Goal: Use online tool/utility: Use online tool/utility

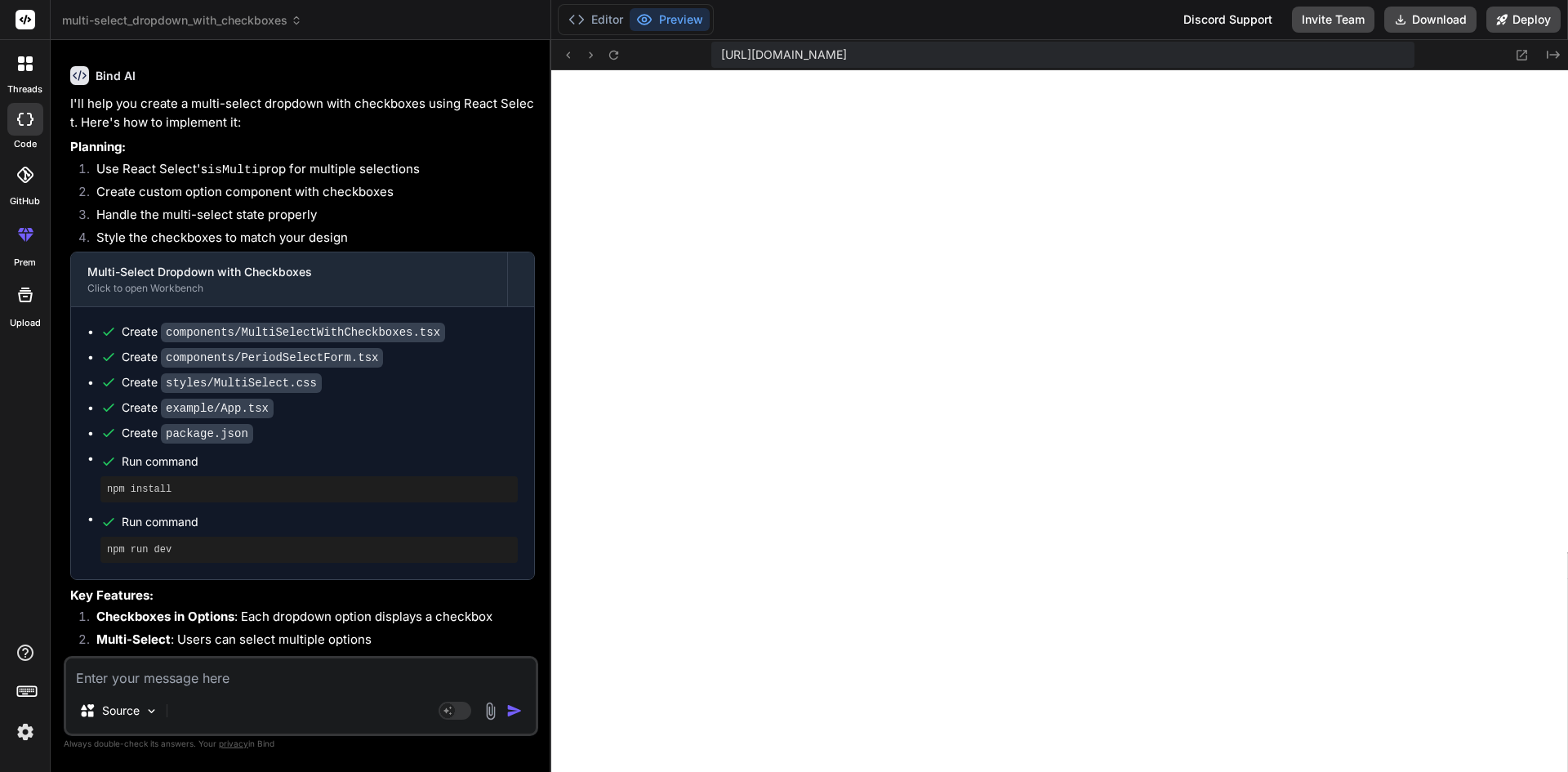
scroll to position [574, 0]
click at [683, 23] on button "Preview" at bounding box center [669, 19] width 80 height 23
click at [598, 14] on button "Editor" at bounding box center [596, 19] width 68 height 23
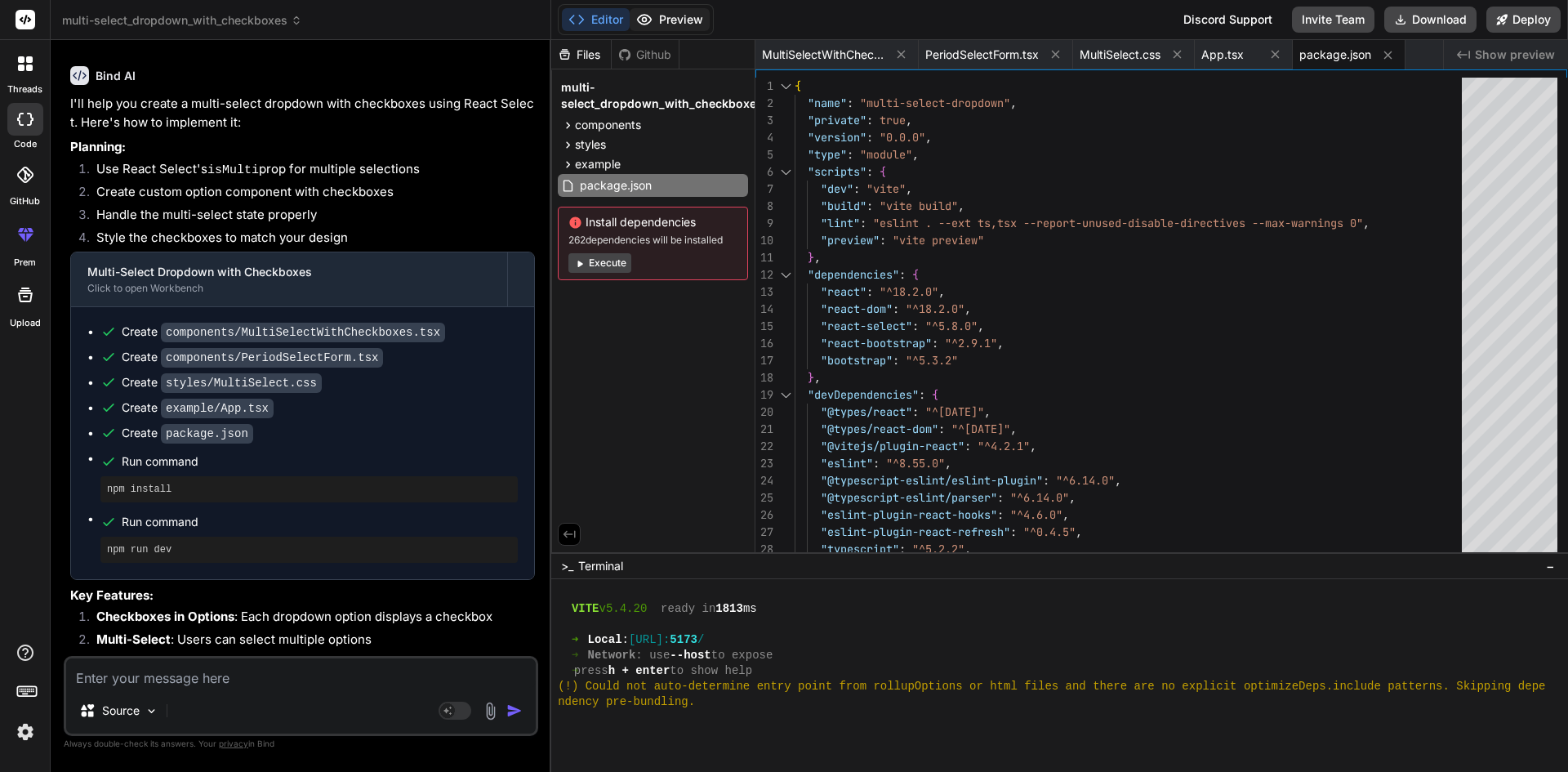
click at [689, 18] on button "Preview" at bounding box center [669, 19] width 80 height 23
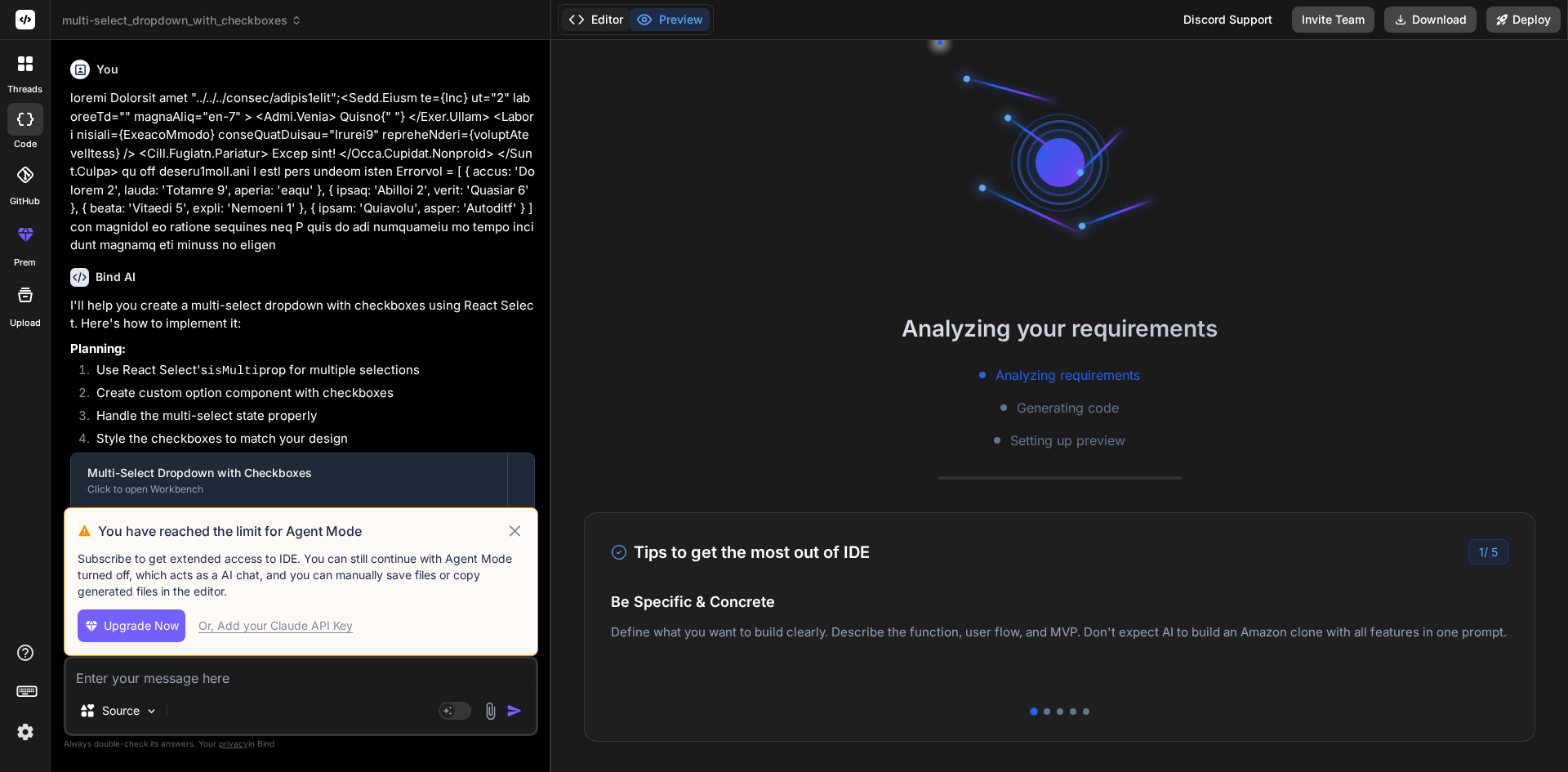
click at [613, 13] on button "Editor" at bounding box center [596, 19] width 68 height 23
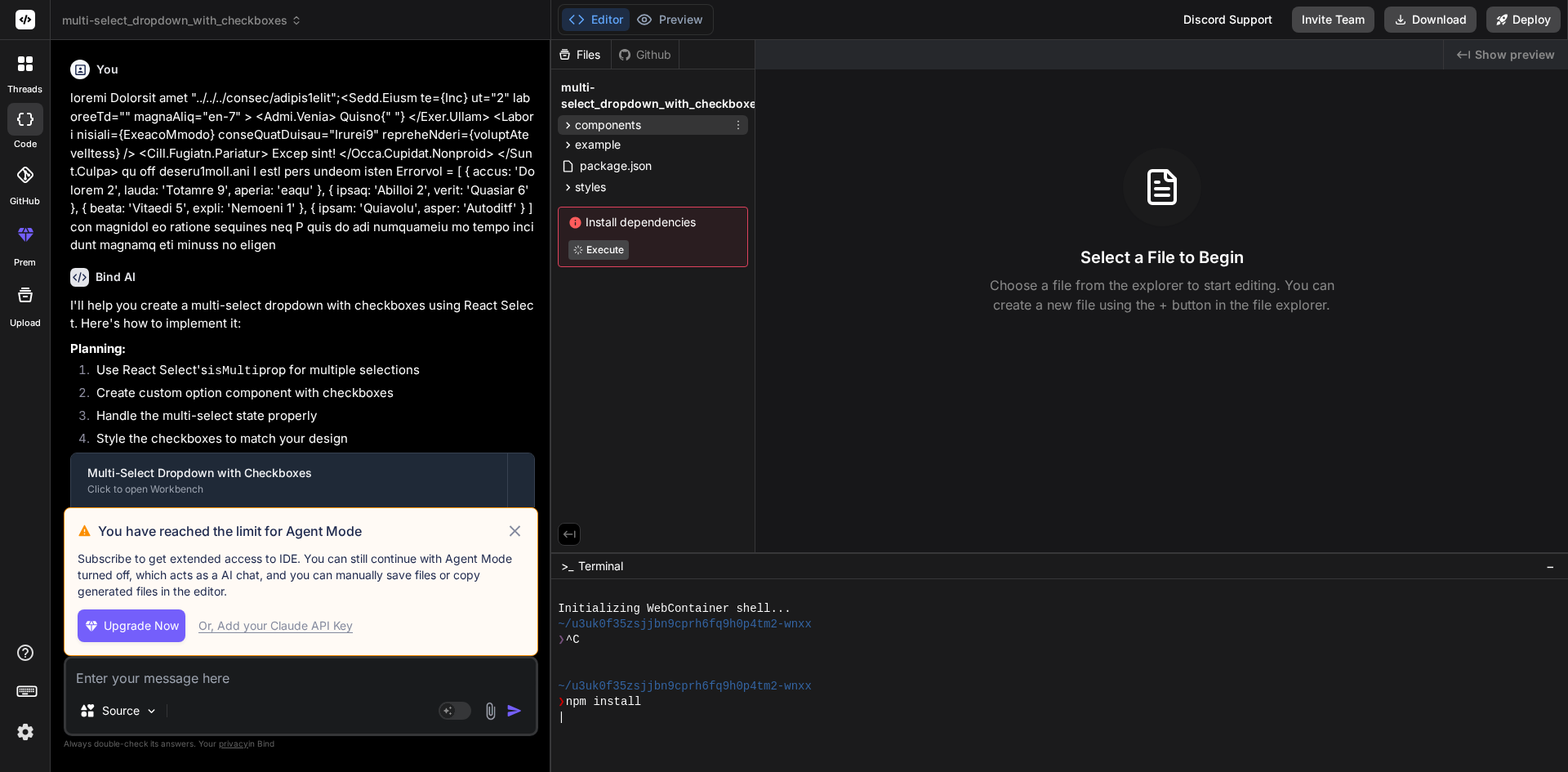
click at [599, 128] on span "components" at bounding box center [608, 125] width 66 height 16
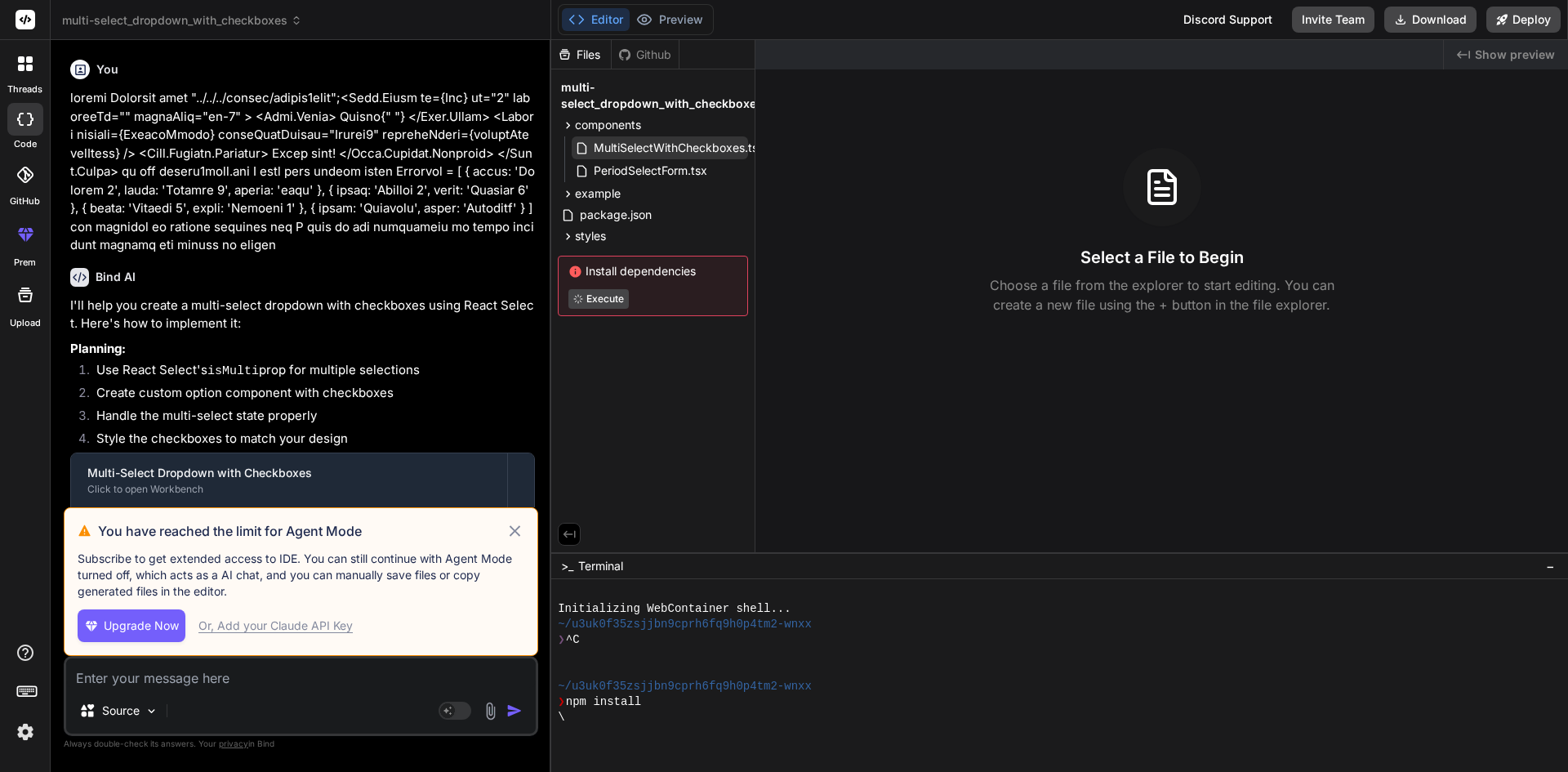
click at [632, 142] on span "MultiSelectWithCheckboxes.tsx" at bounding box center [679, 147] width 174 height 19
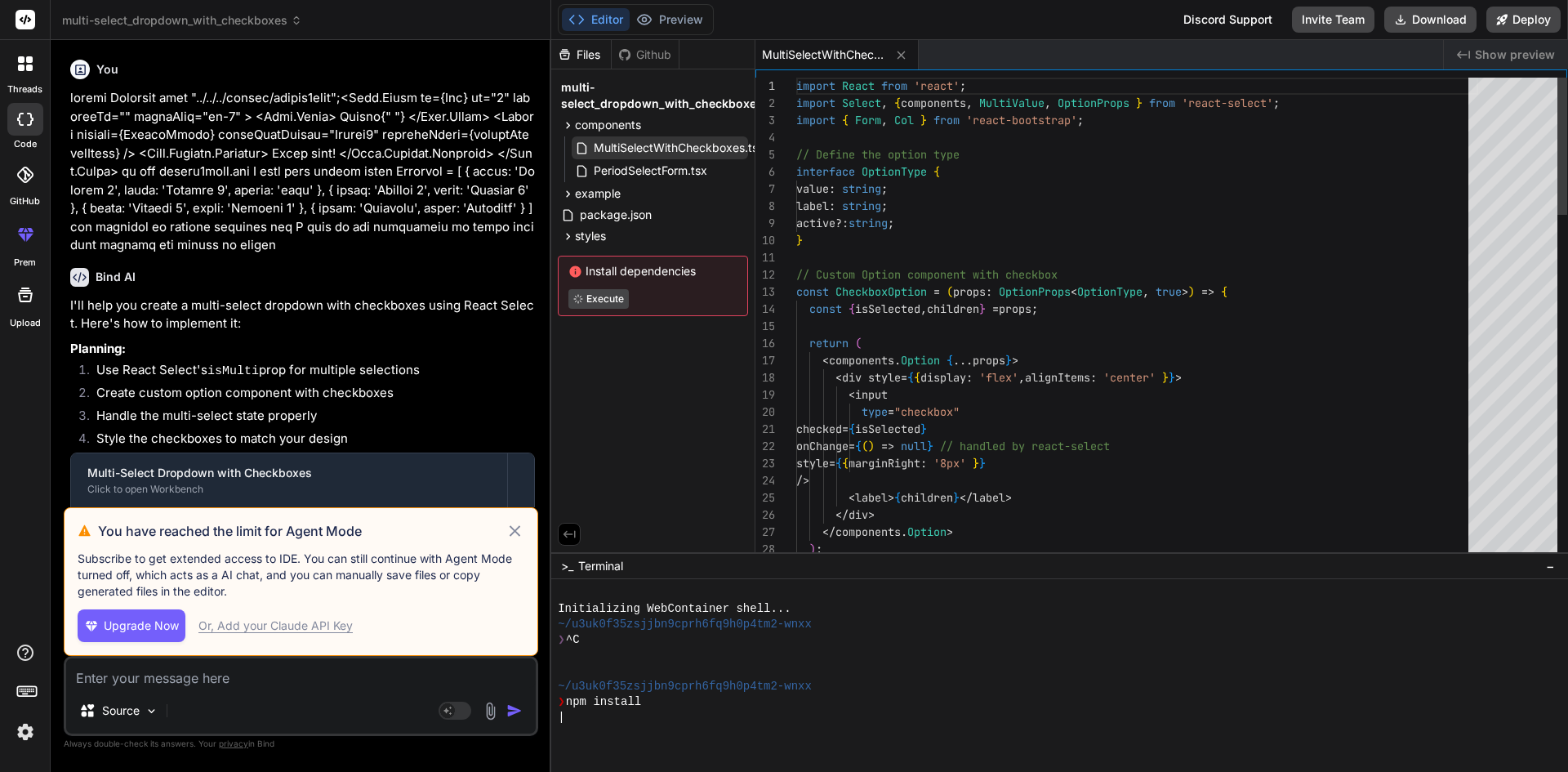
type textarea "x"
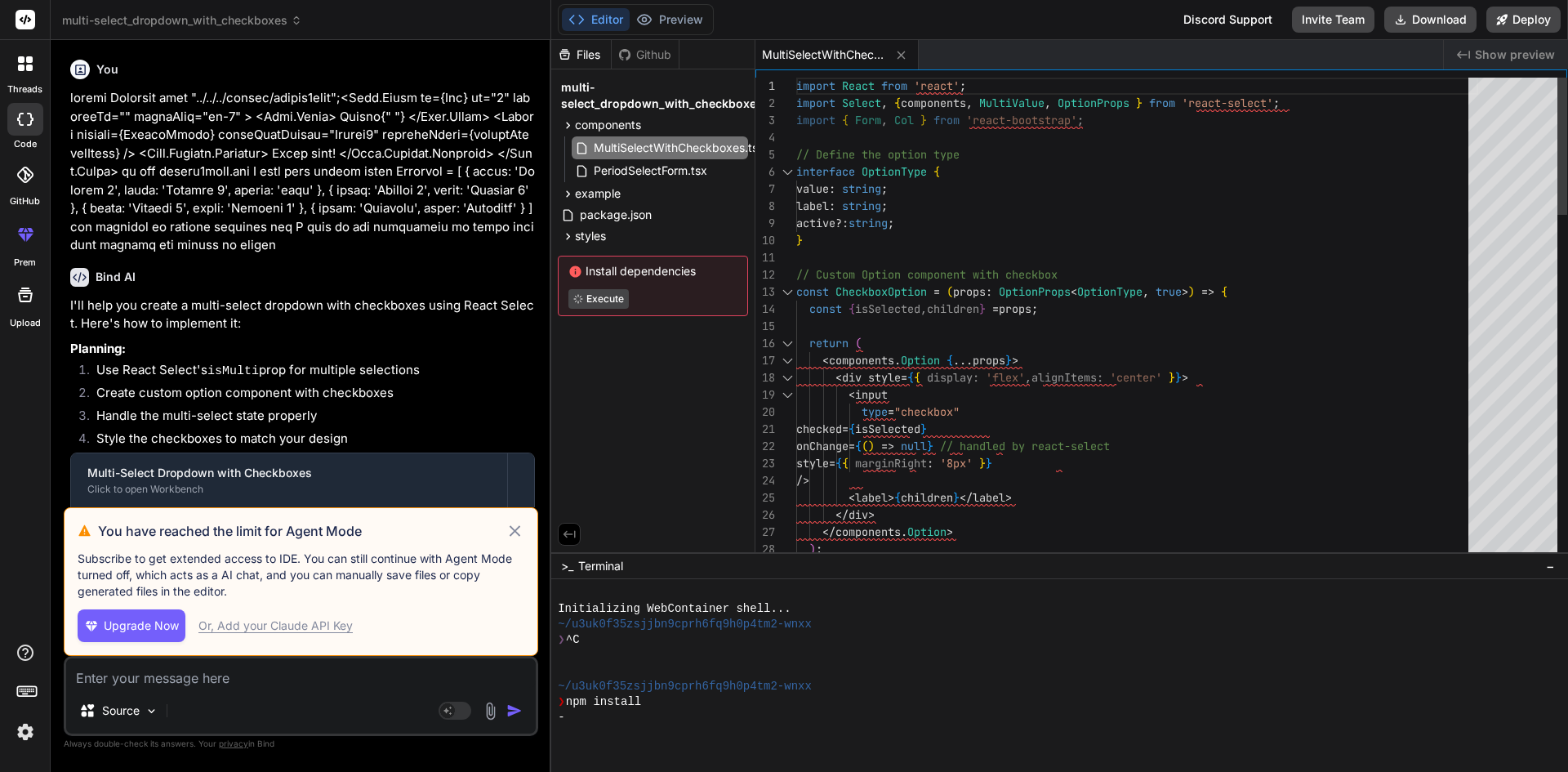
type textarea "import React from 'react'; import Select, { components, MultiValue, OptionProps…"
click at [671, 19] on button "Preview" at bounding box center [669, 19] width 80 height 23
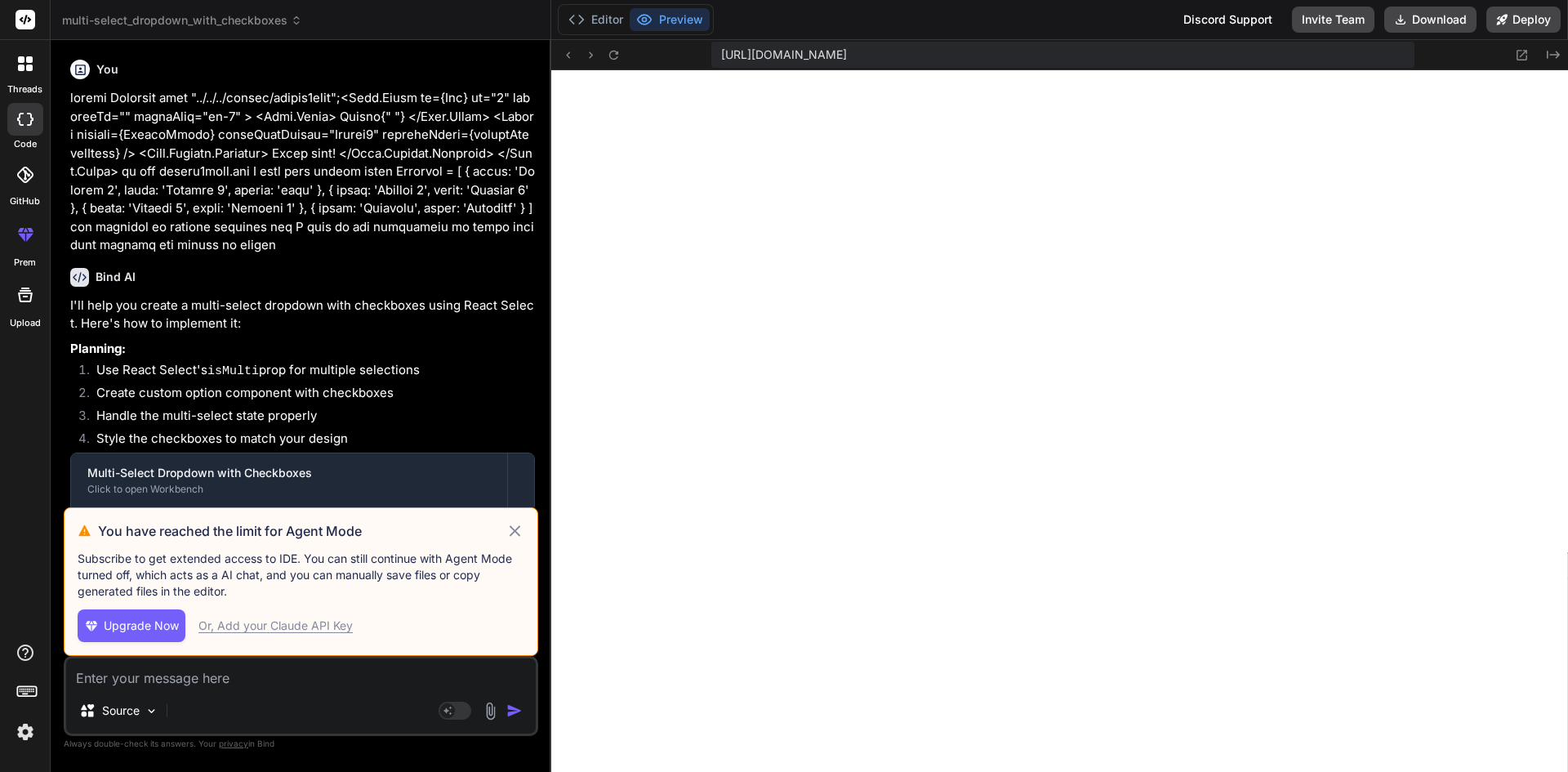
scroll to position [419, 0]
click at [522, 533] on icon at bounding box center [515, 530] width 19 height 19
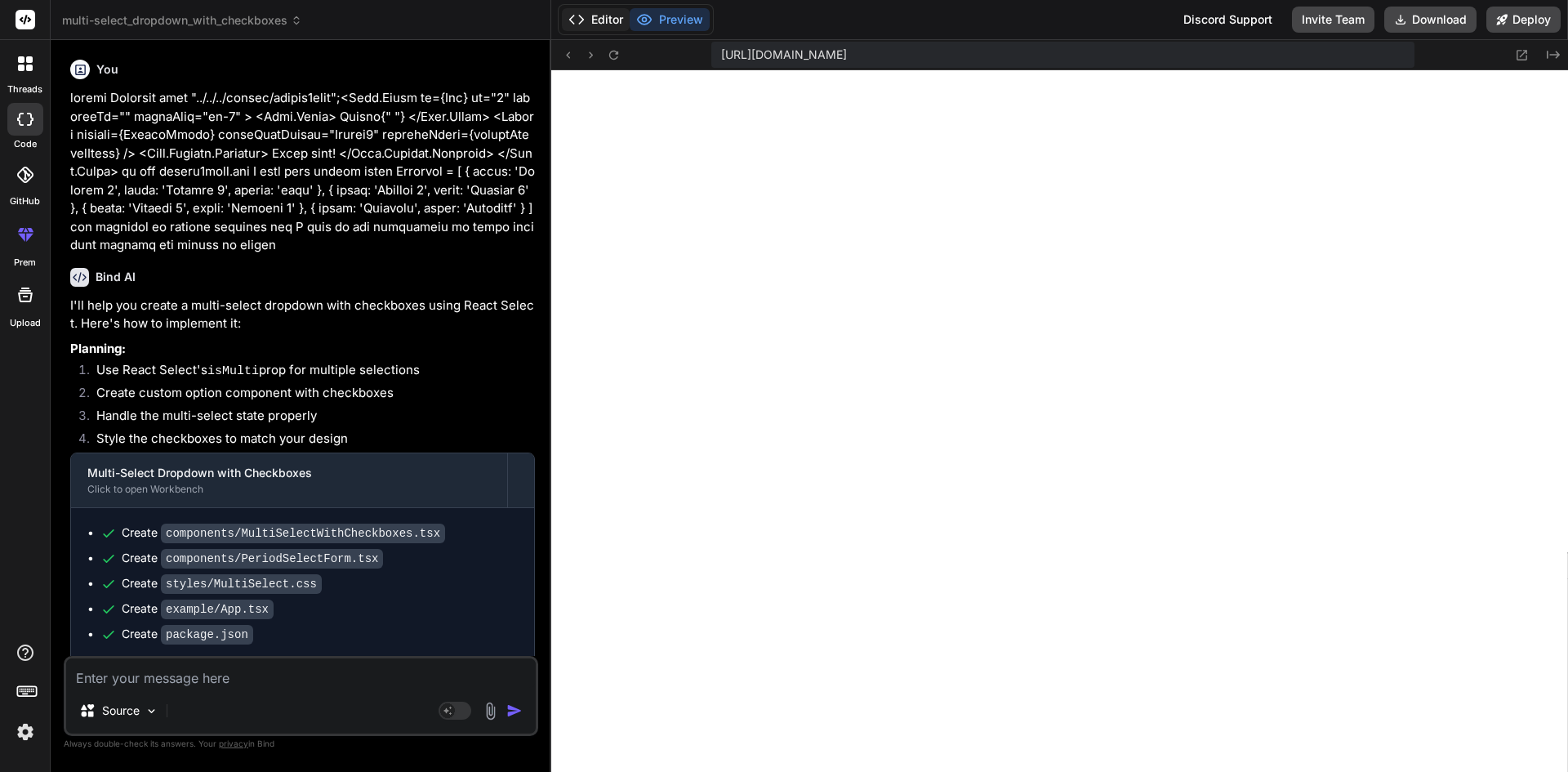
click at [600, 21] on button "Editor" at bounding box center [596, 19] width 68 height 23
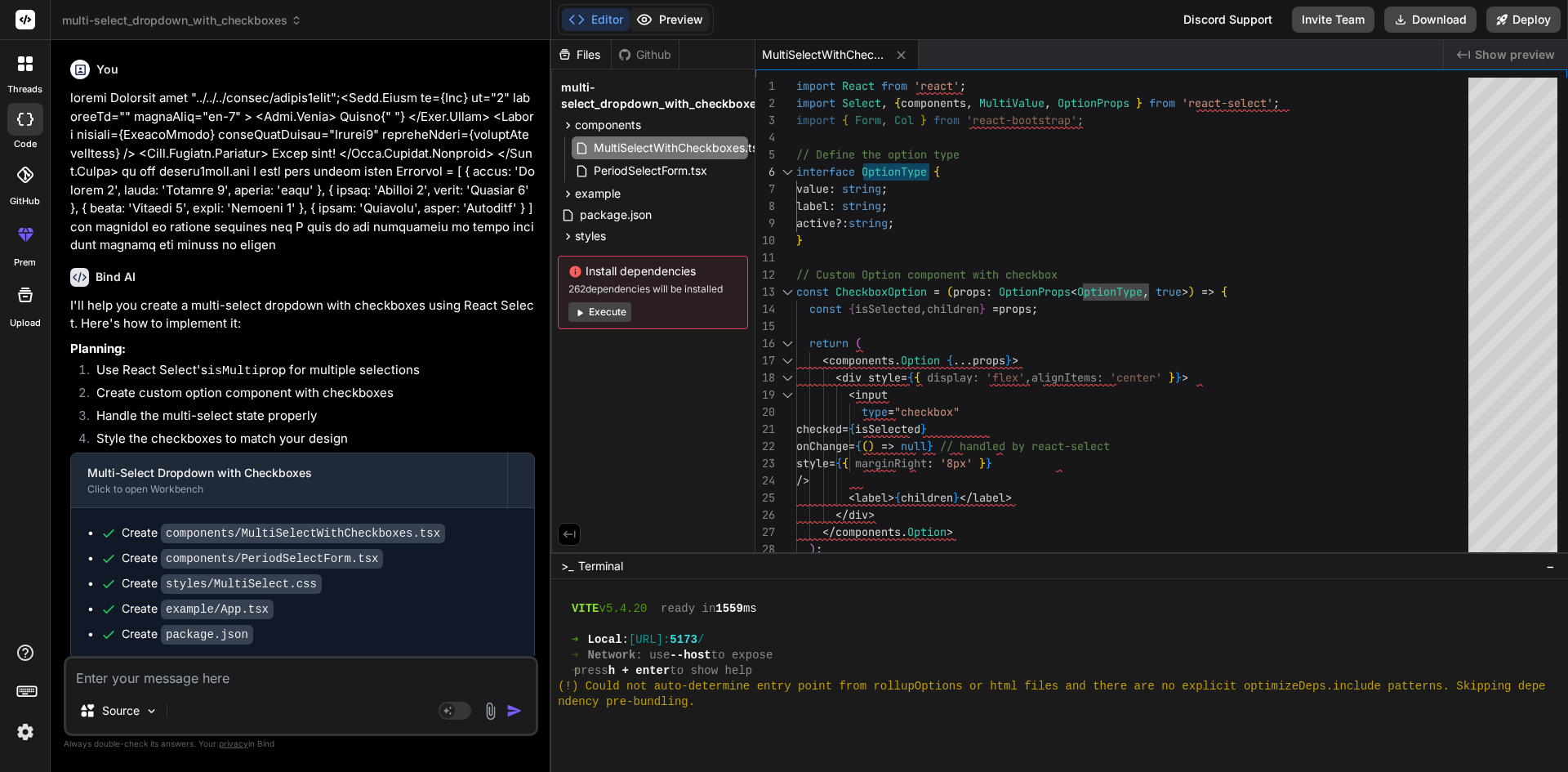
click at [665, 26] on button "Preview" at bounding box center [669, 19] width 80 height 23
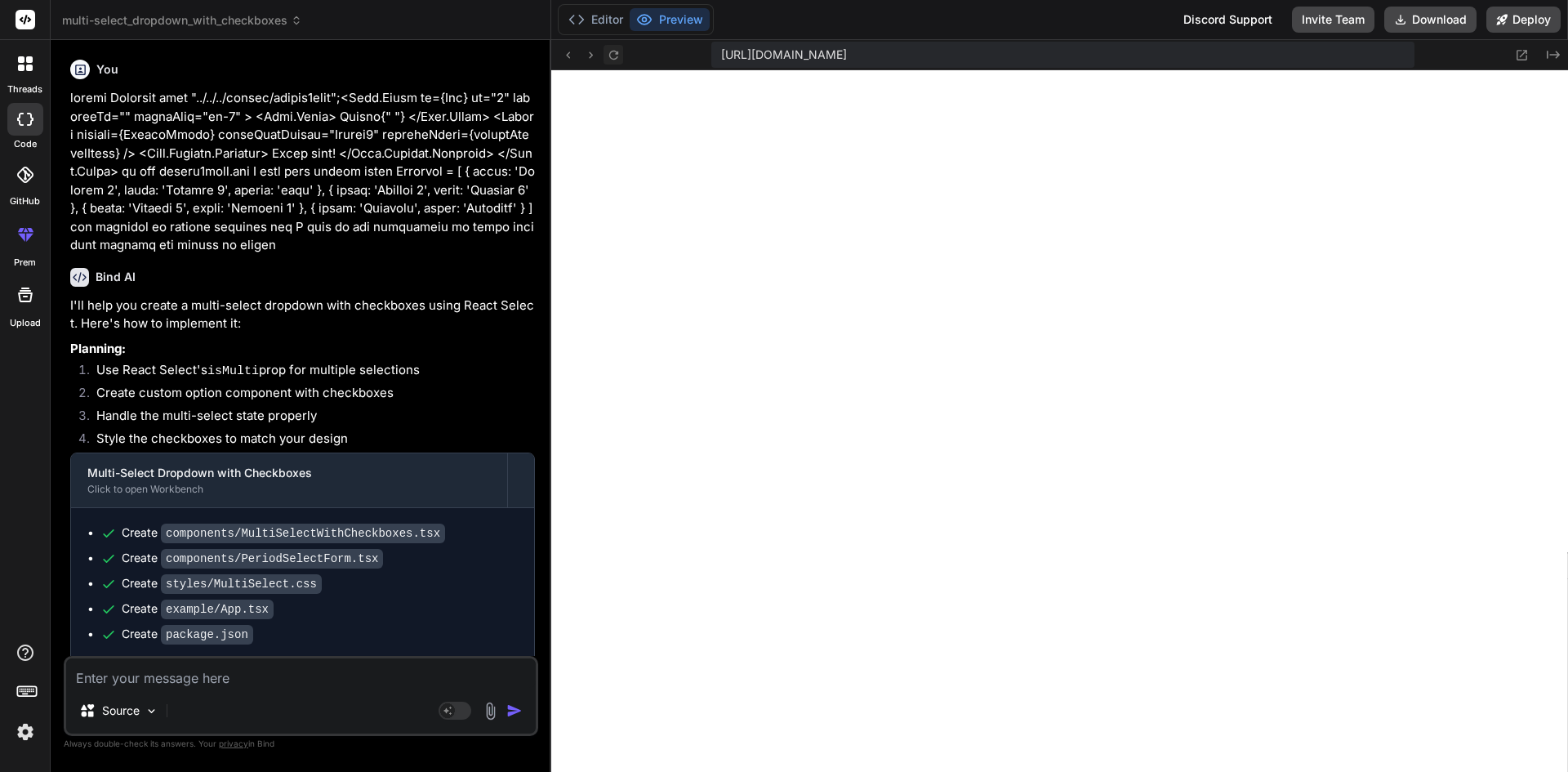
click at [616, 61] on icon at bounding box center [614, 55] width 13 height 13
click at [619, 59] on icon at bounding box center [614, 55] width 13 height 13
click at [594, 19] on button "Editor" at bounding box center [596, 19] width 68 height 23
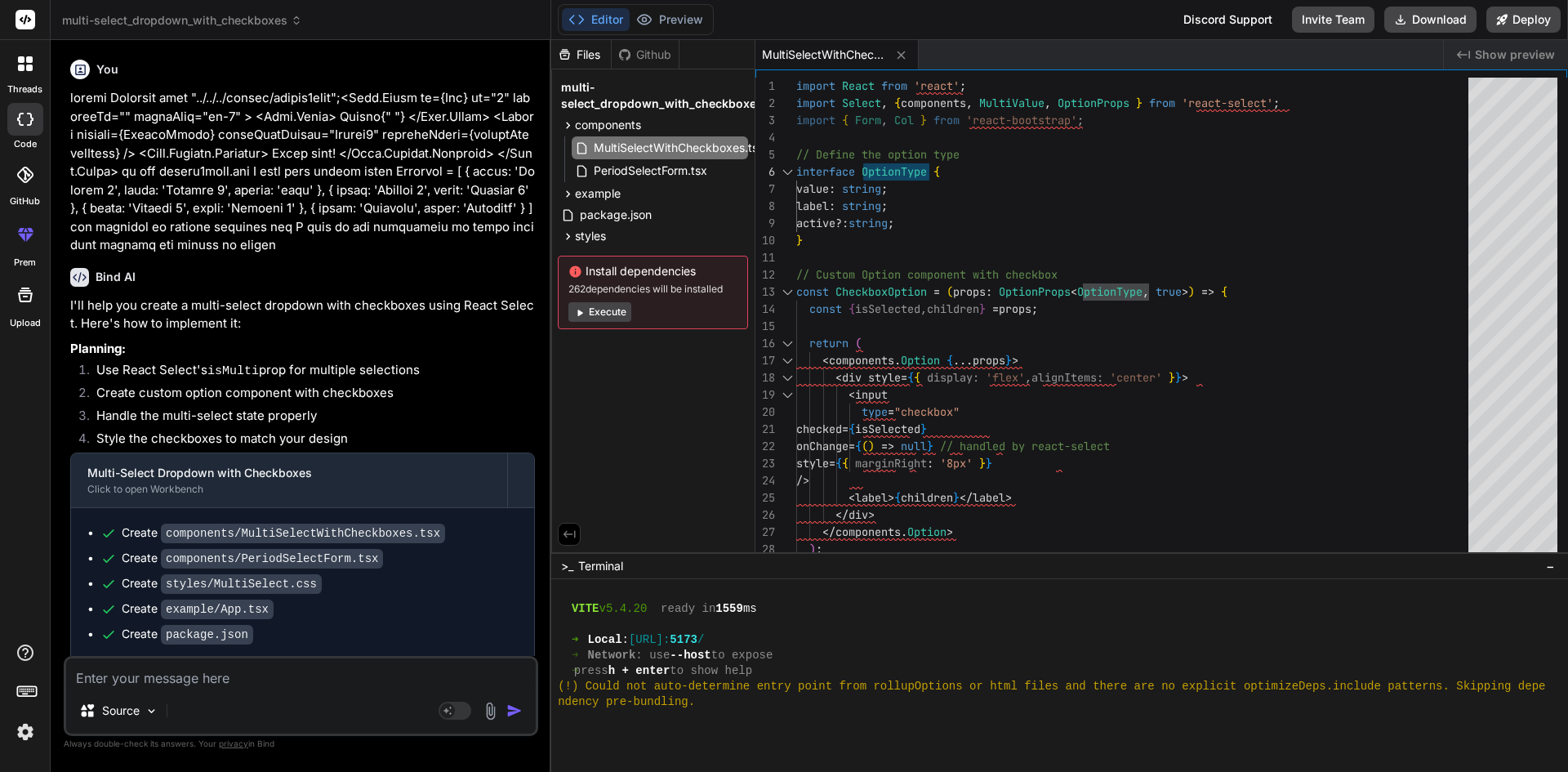
click at [598, 315] on button "Execute" at bounding box center [599, 311] width 63 height 19
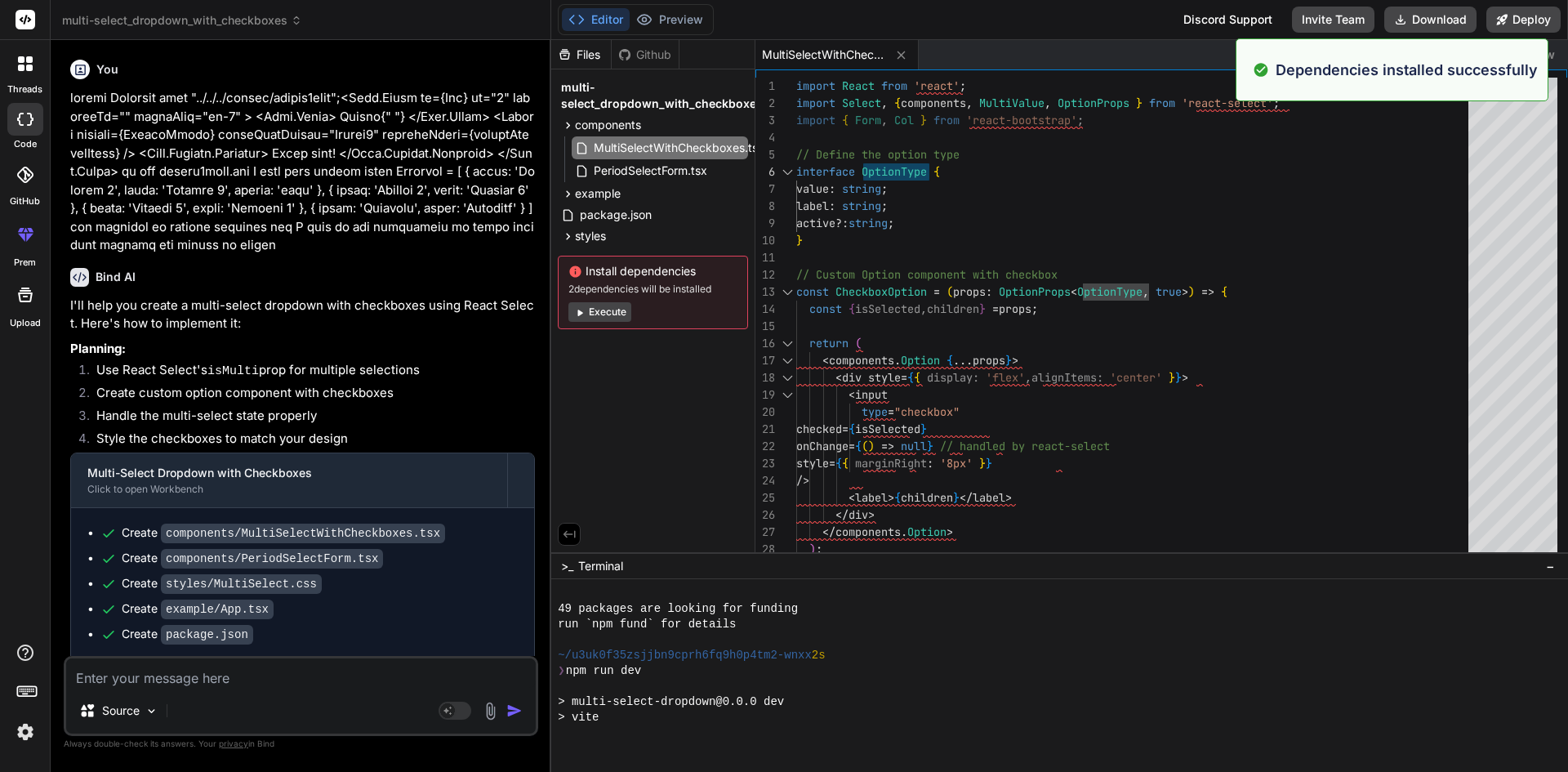
scroll to position [823, 0]
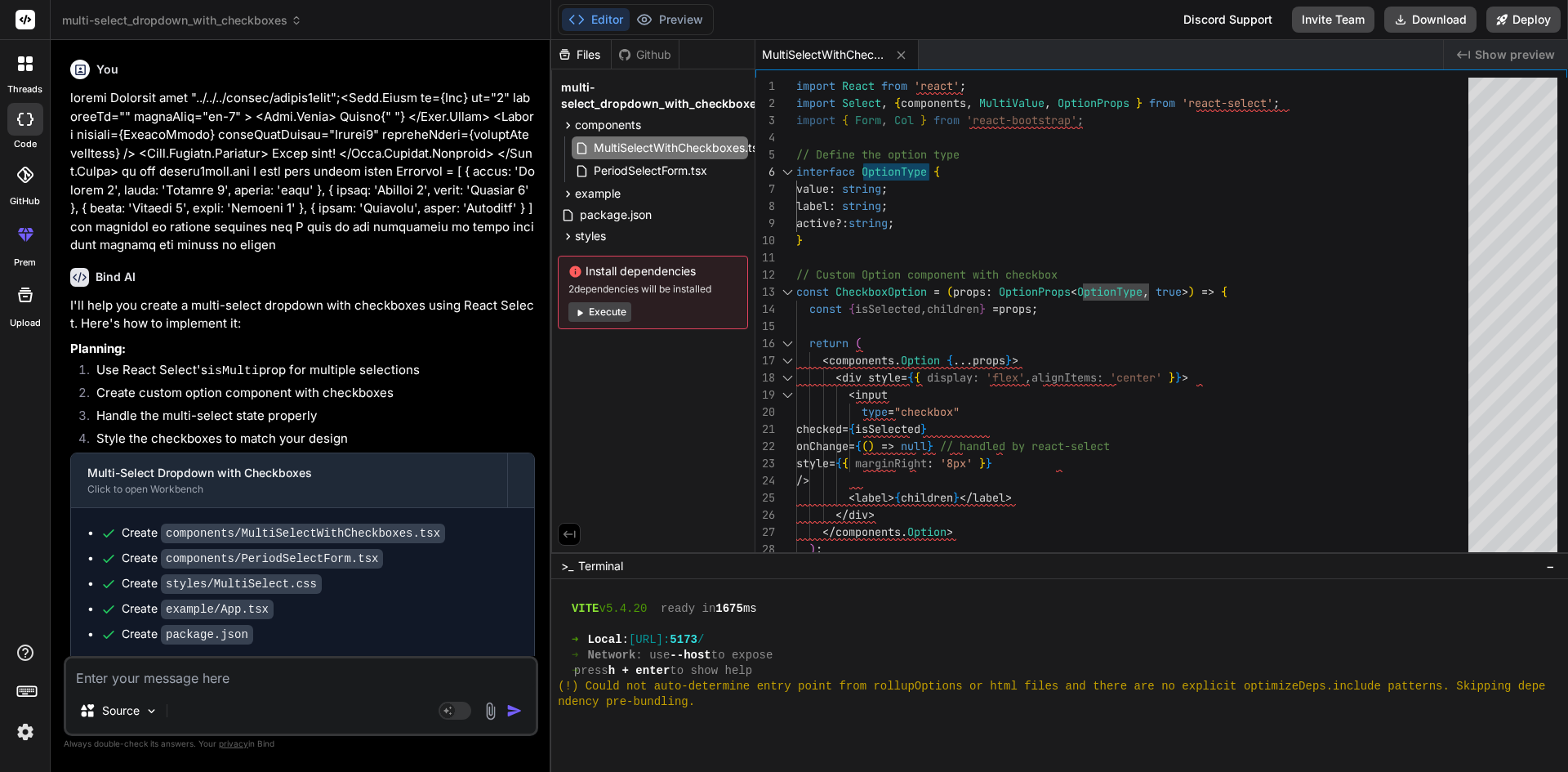
click at [604, 317] on button "Execute" at bounding box center [599, 311] width 63 height 19
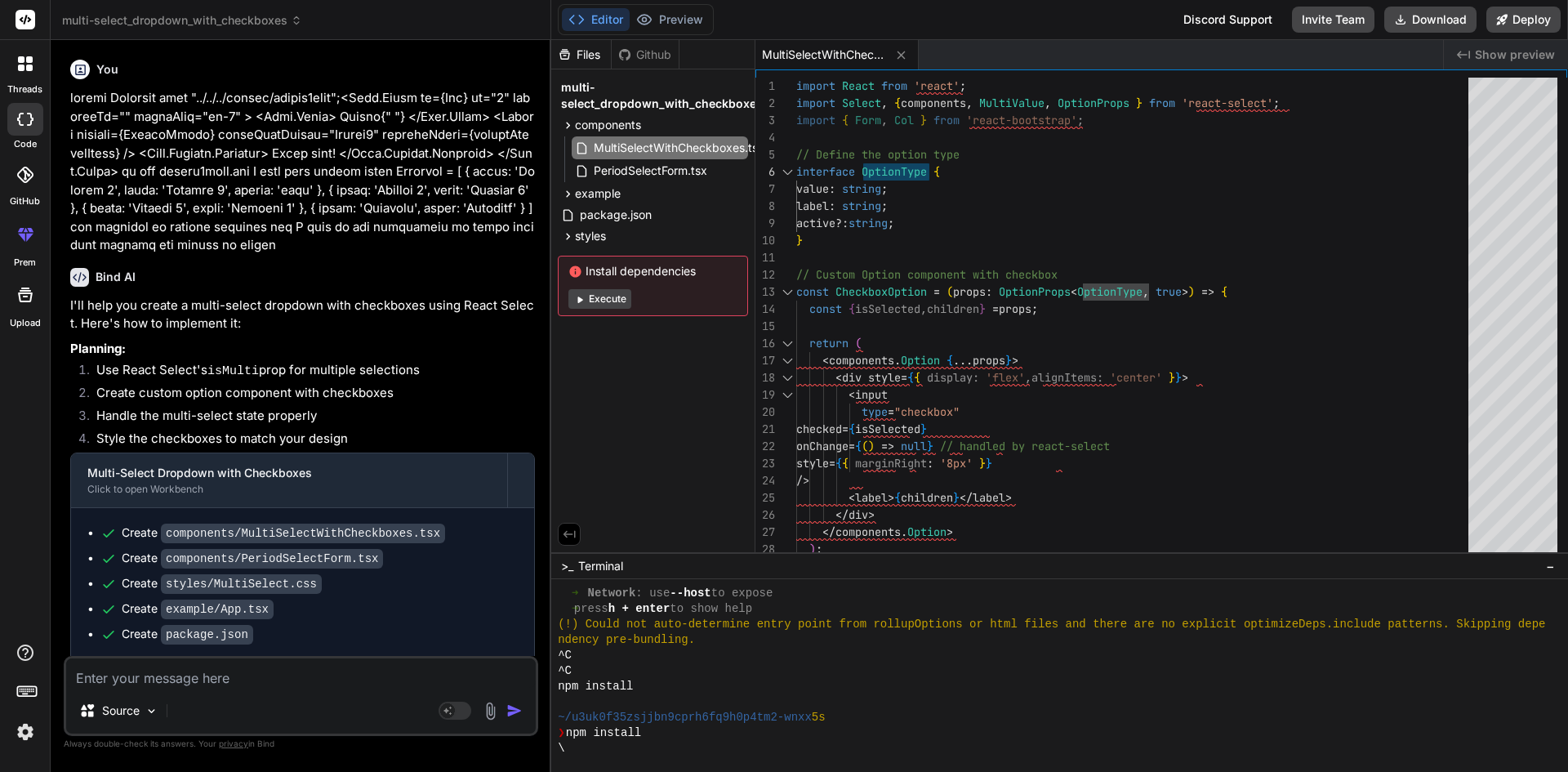
scroll to position [993, 0]
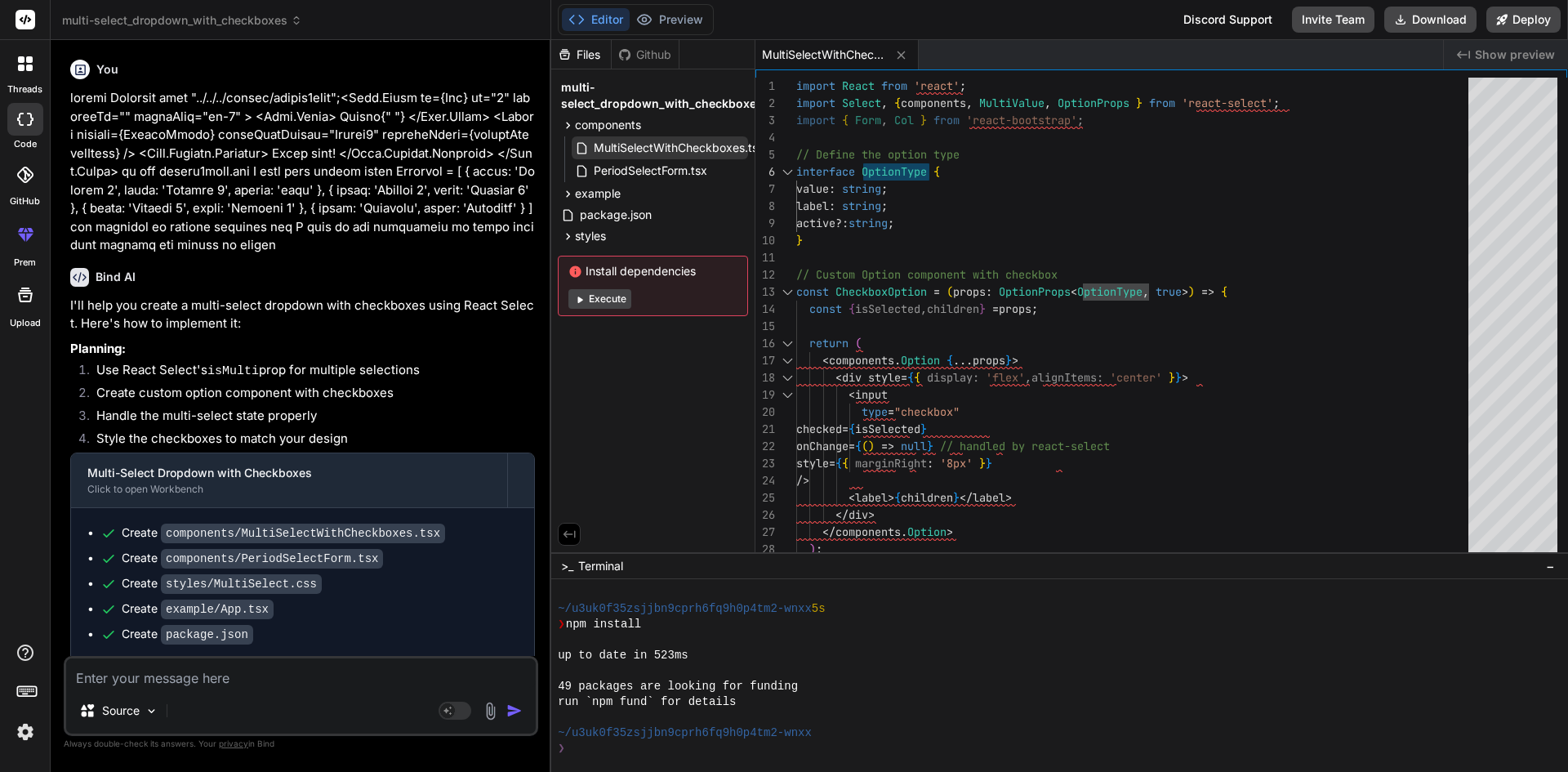
type textarea "x"
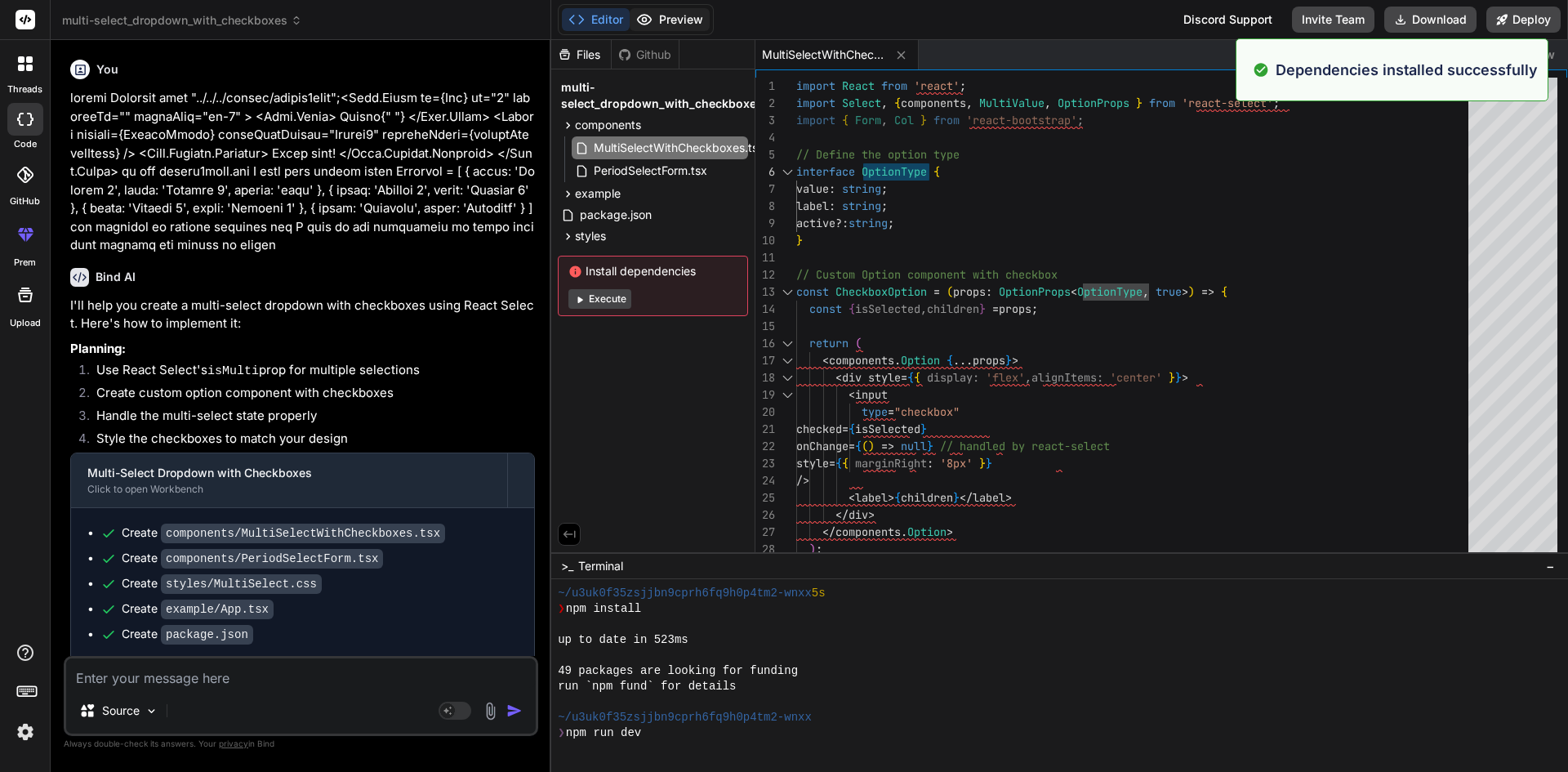
scroll to position [1071, 0]
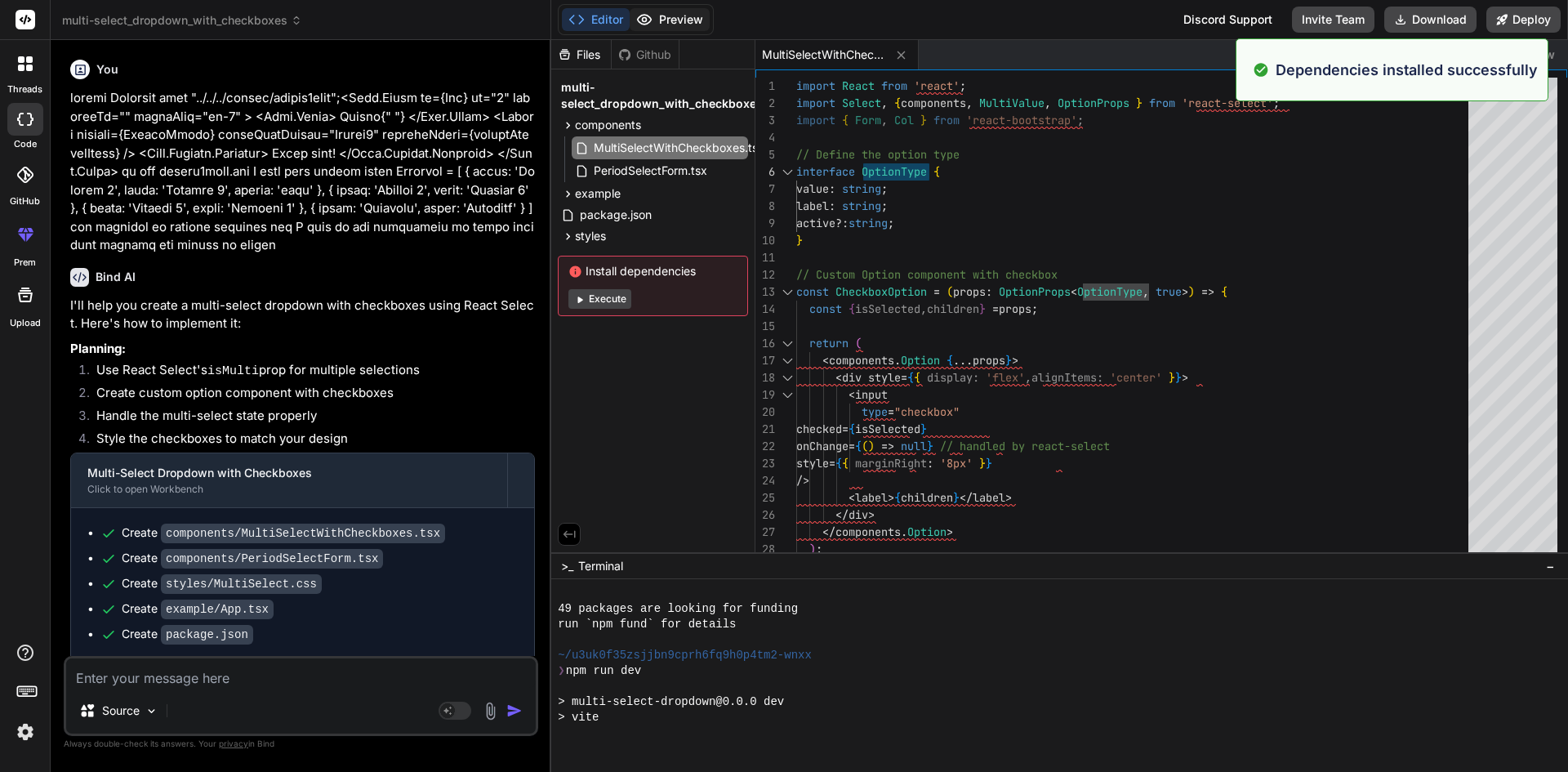
click at [667, 19] on button "Preview" at bounding box center [669, 19] width 80 height 23
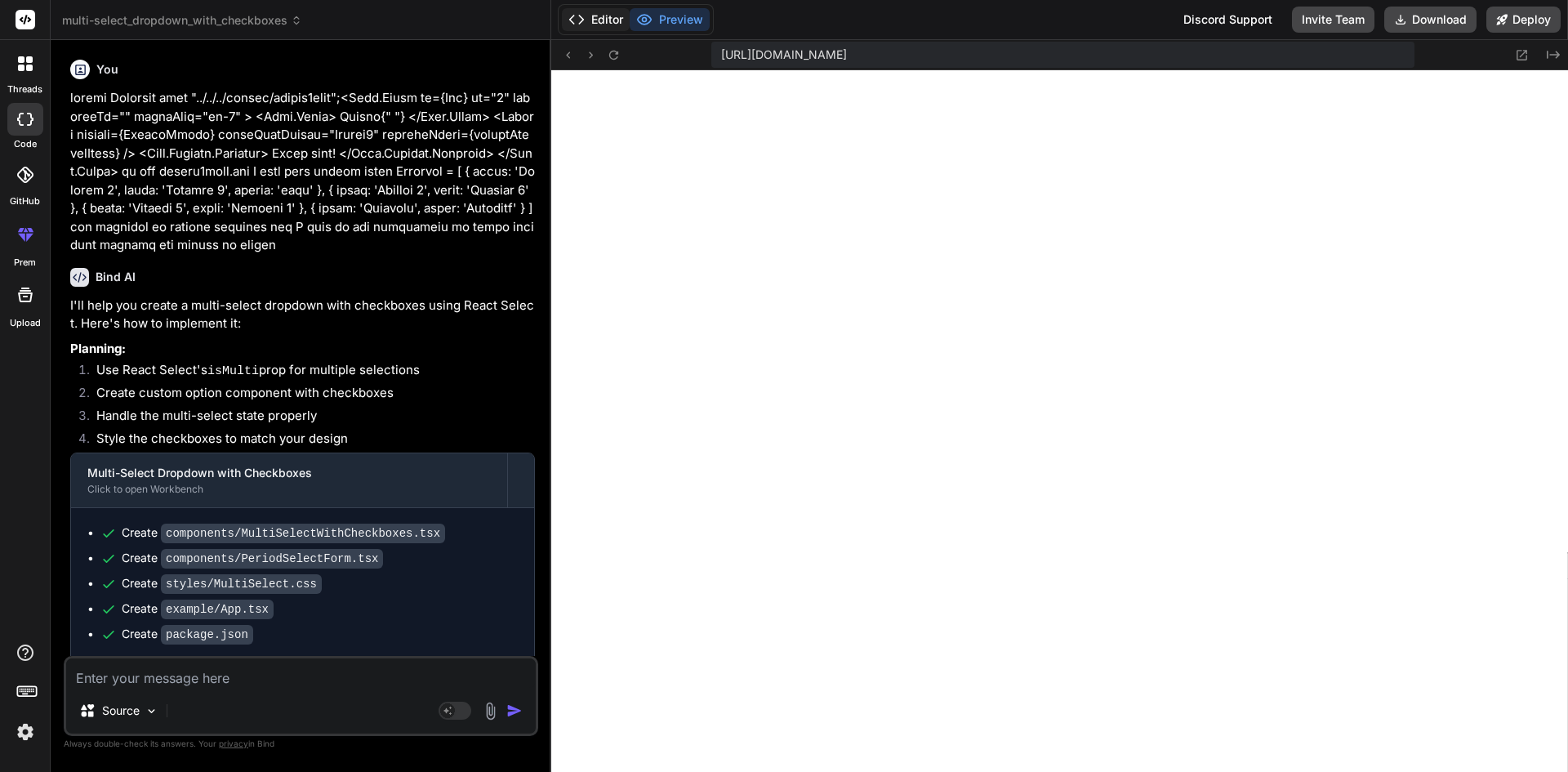
click at [595, 19] on button "Editor" at bounding box center [596, 19] width 68 height 23
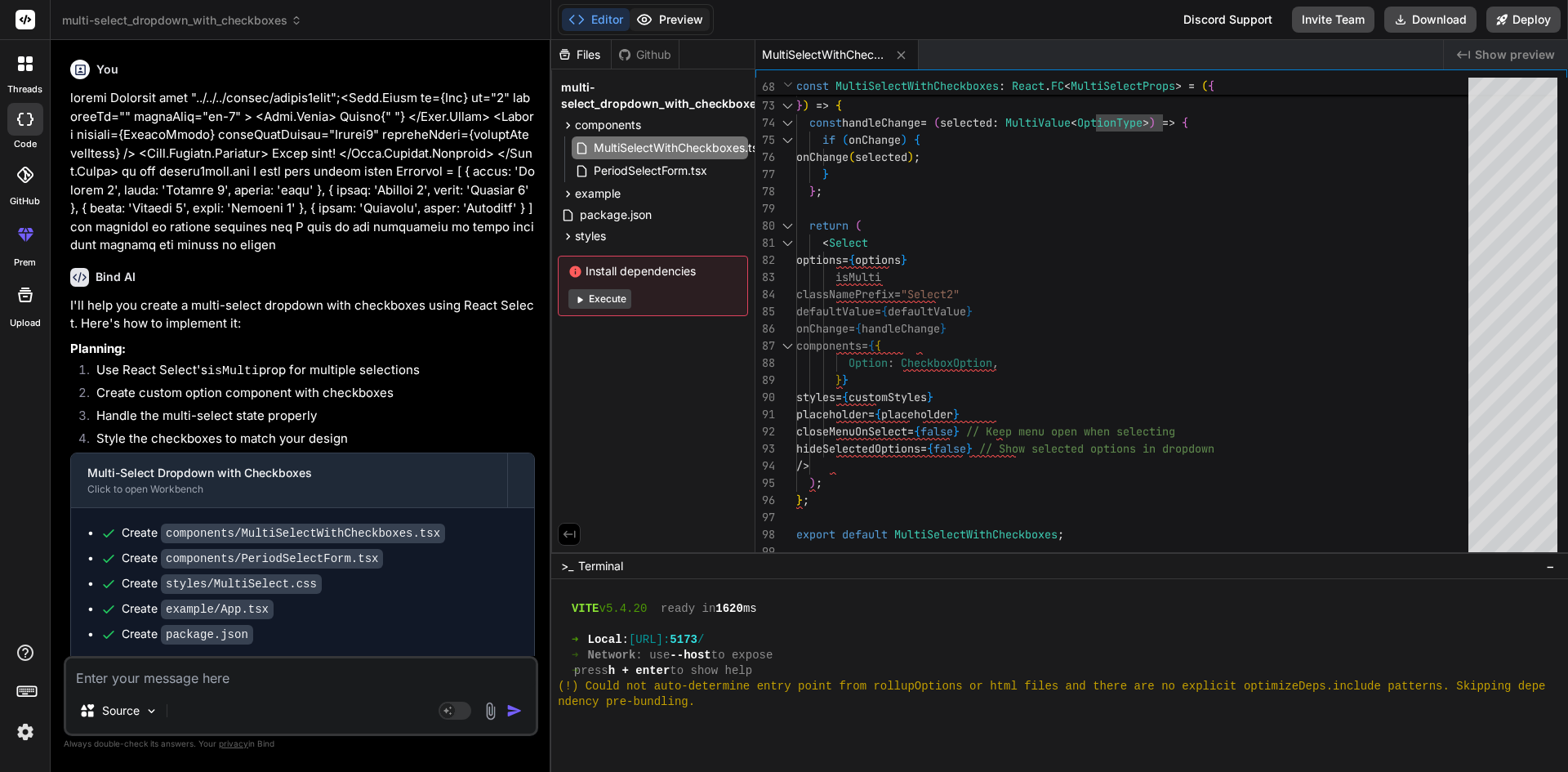
click at [668, 19] on button "Preview" at bounding box center [669, 19] width 80 height 23
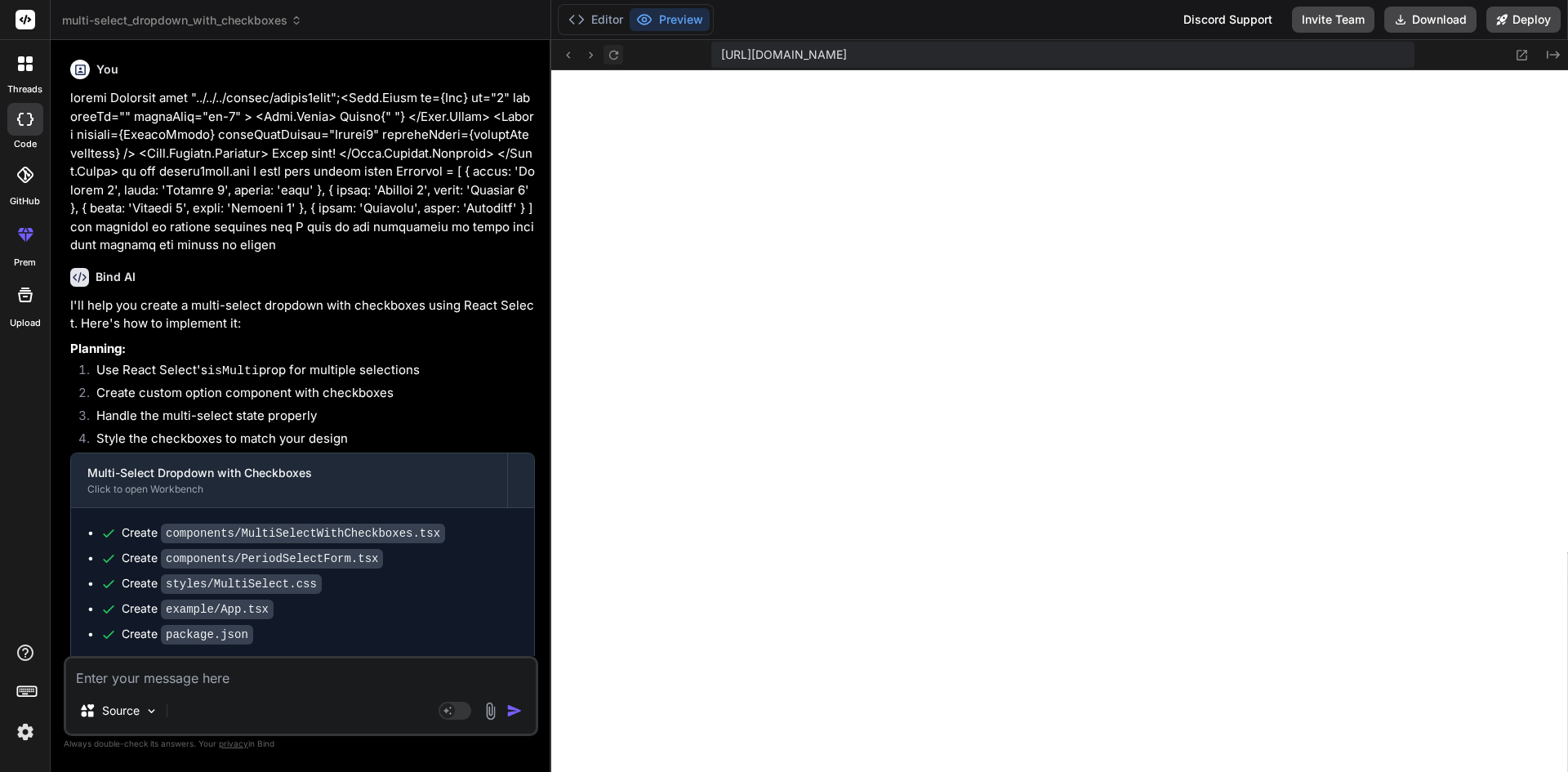
click at [610, 54] on icon at bounding box center [614, 55] width 13 height 13
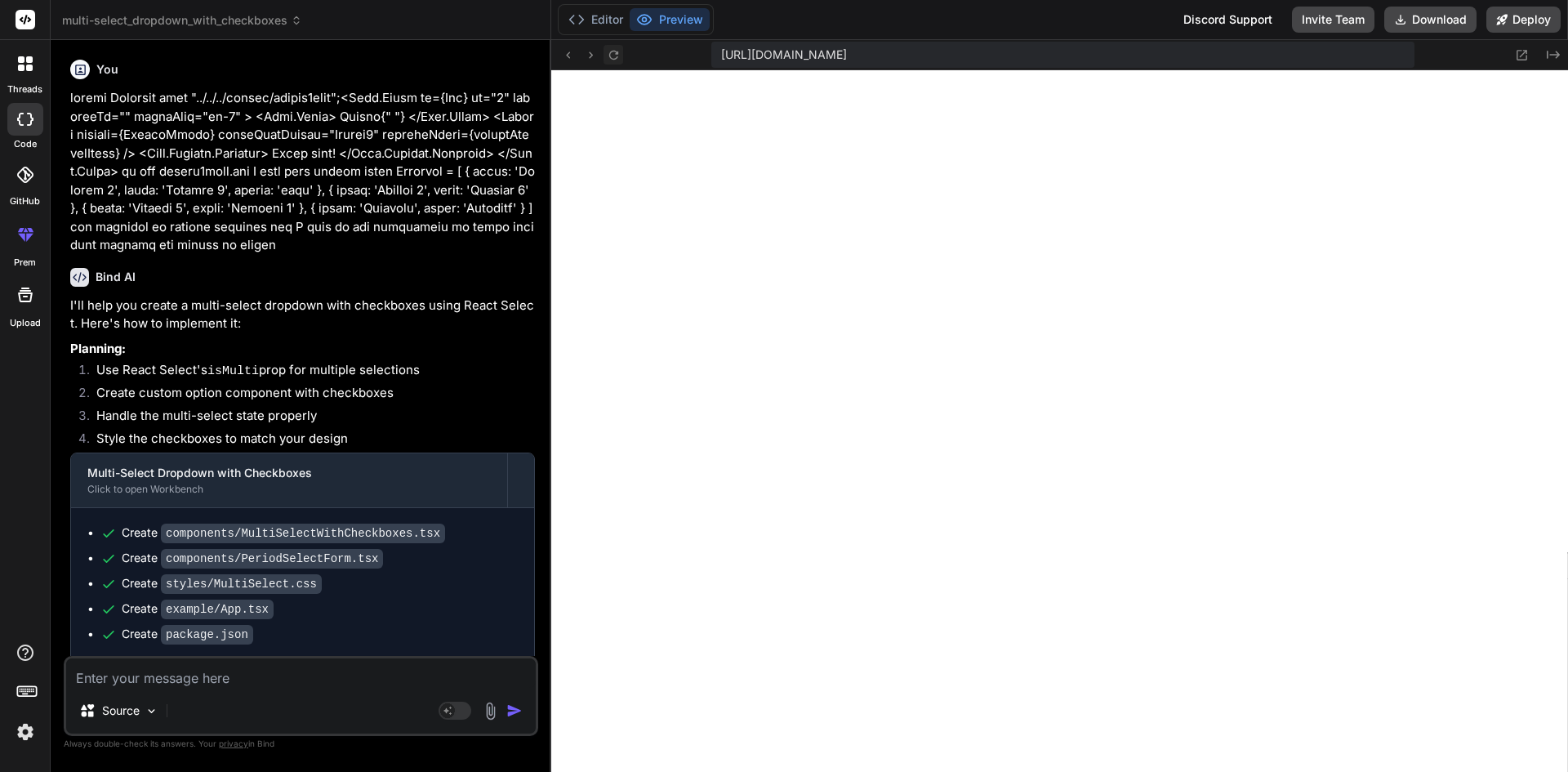
click at [610, 54] on icon at bounding box center [614, 55] width 13 height 13
